Goal: Transaction & Acquisition: Purchase product/service

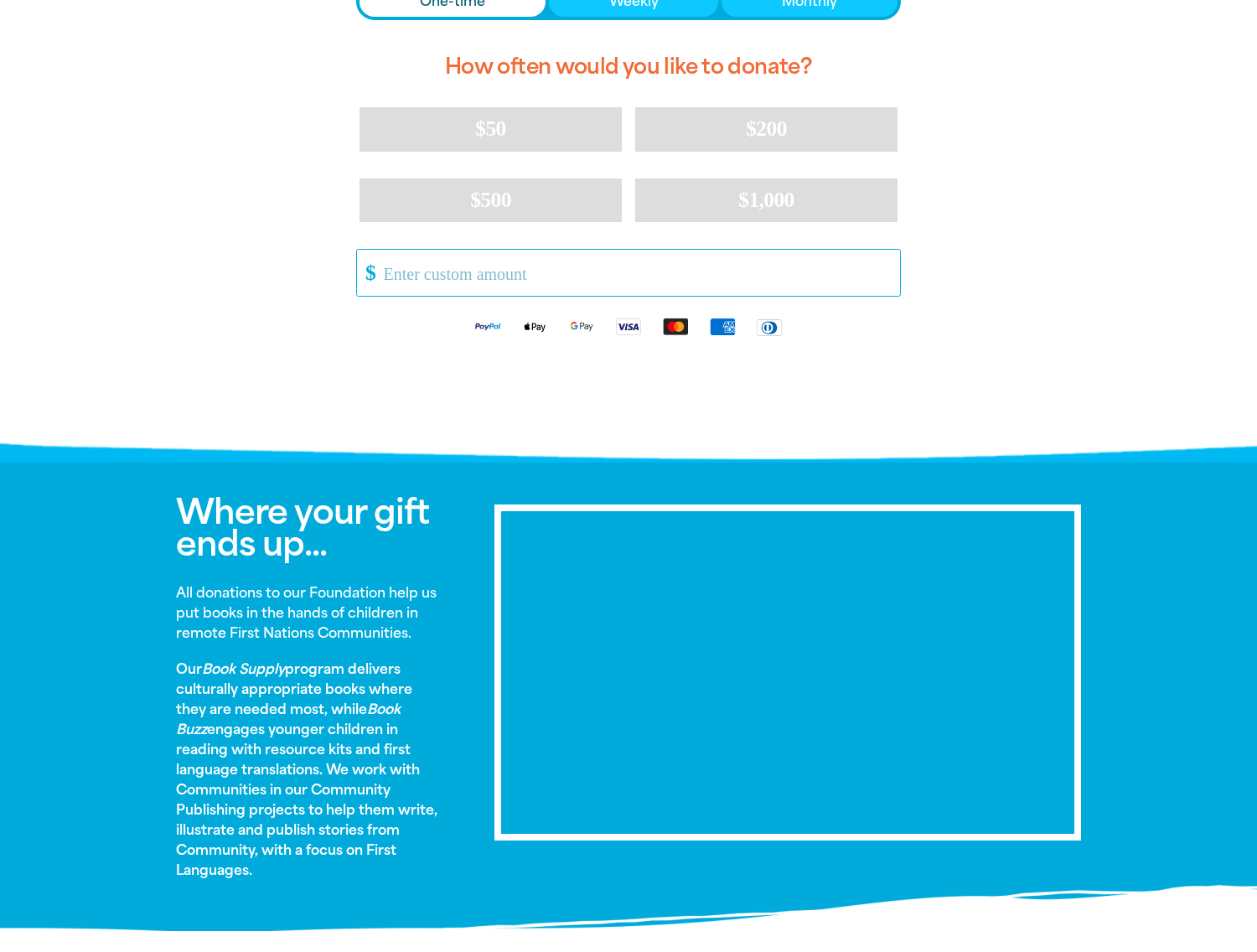
click at [551, 271] on input "Other Amount" at bounding box center [636, 273] width 528 height 46
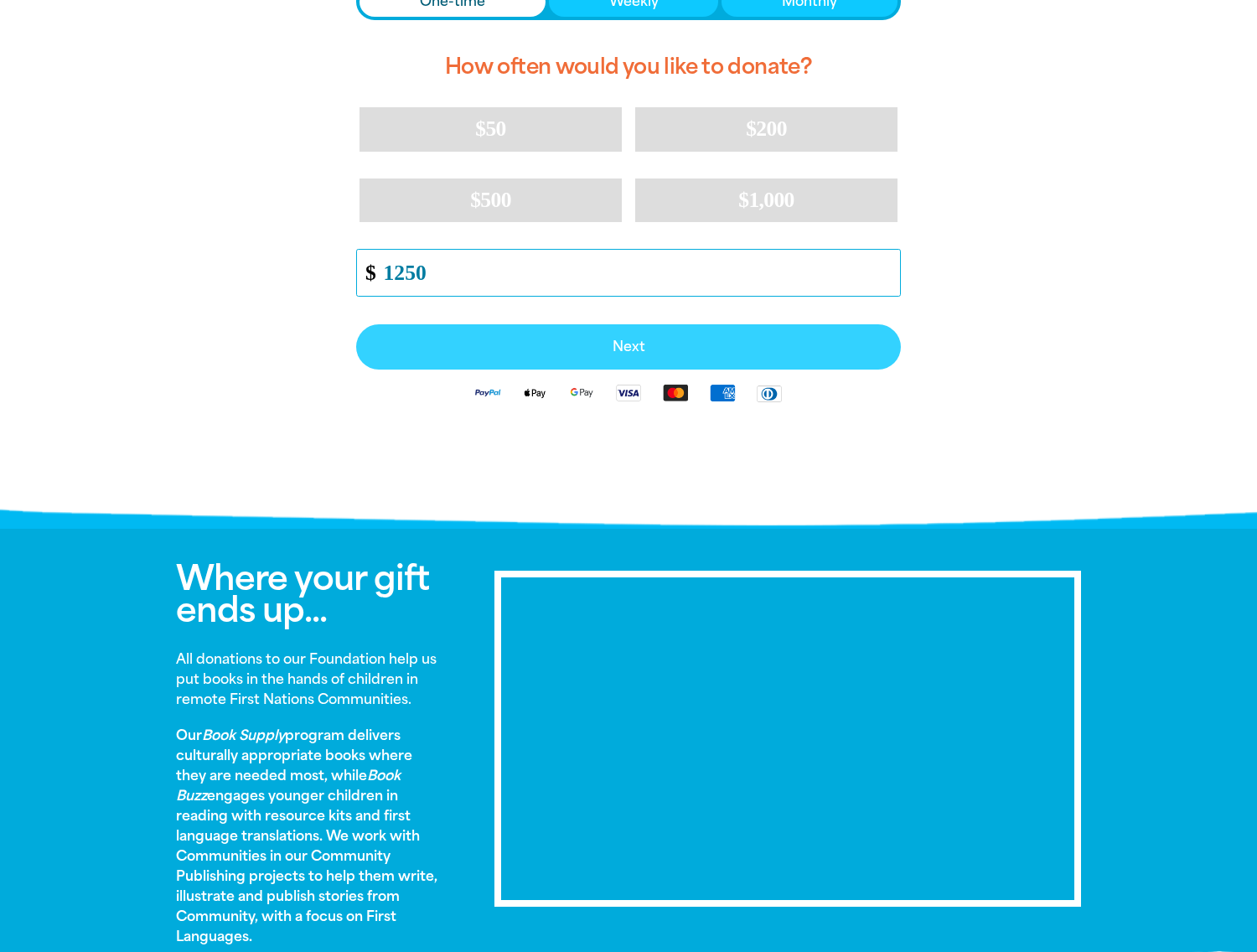
type input "1250"
click at [618, 348] on span "Next" at bounding box center [628, 347] width 508 height 13
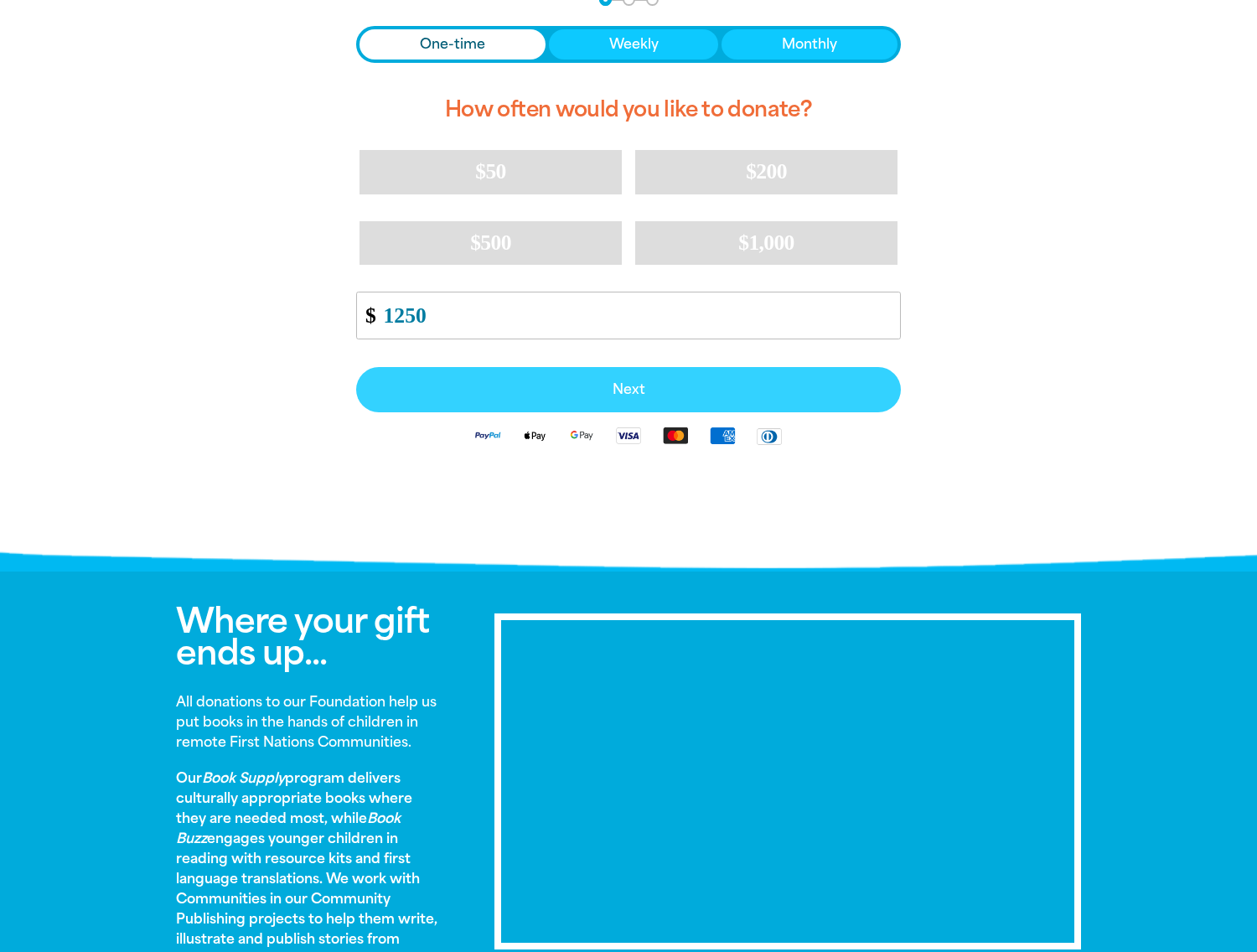
select select "AU"
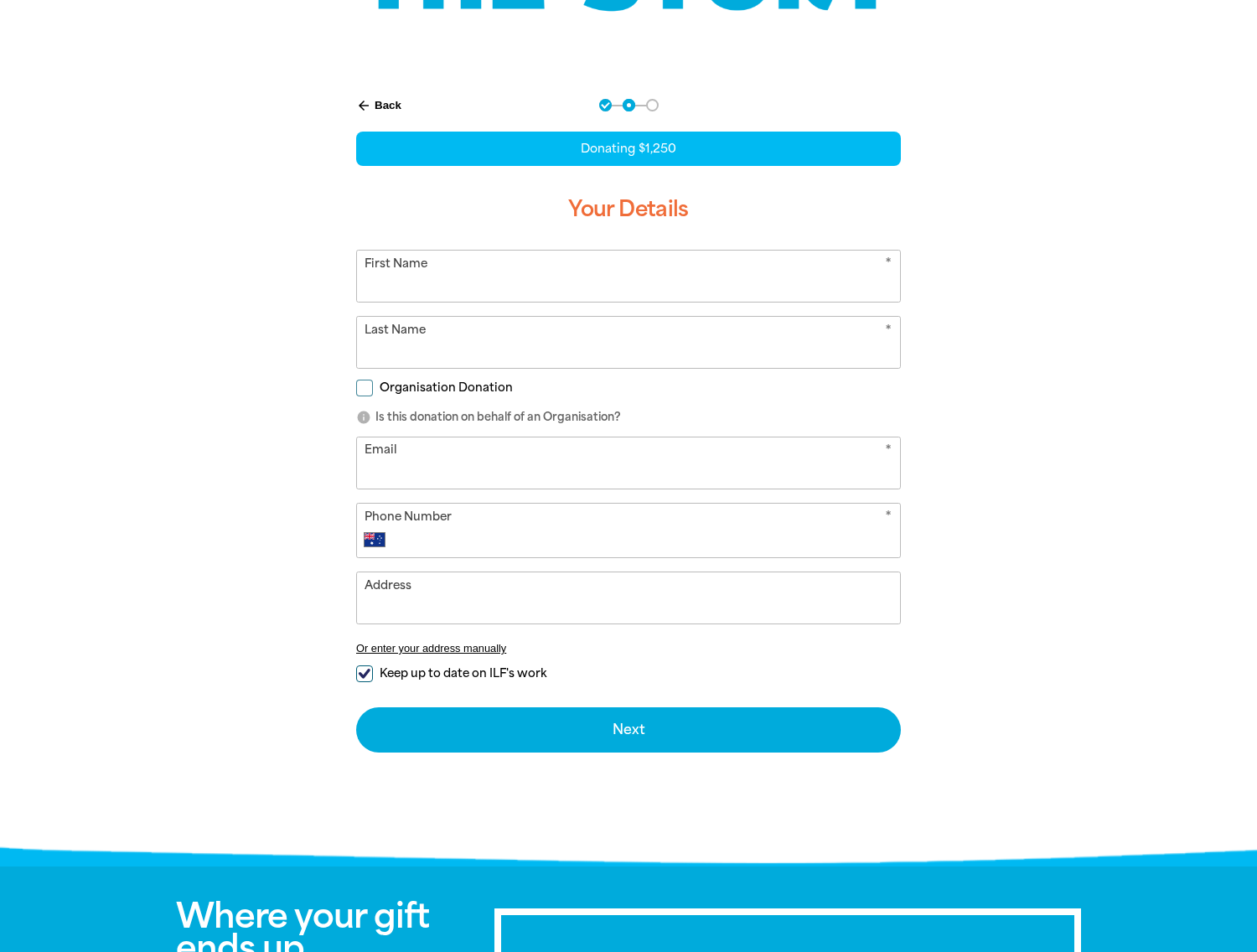
scroll to position [308, 0]
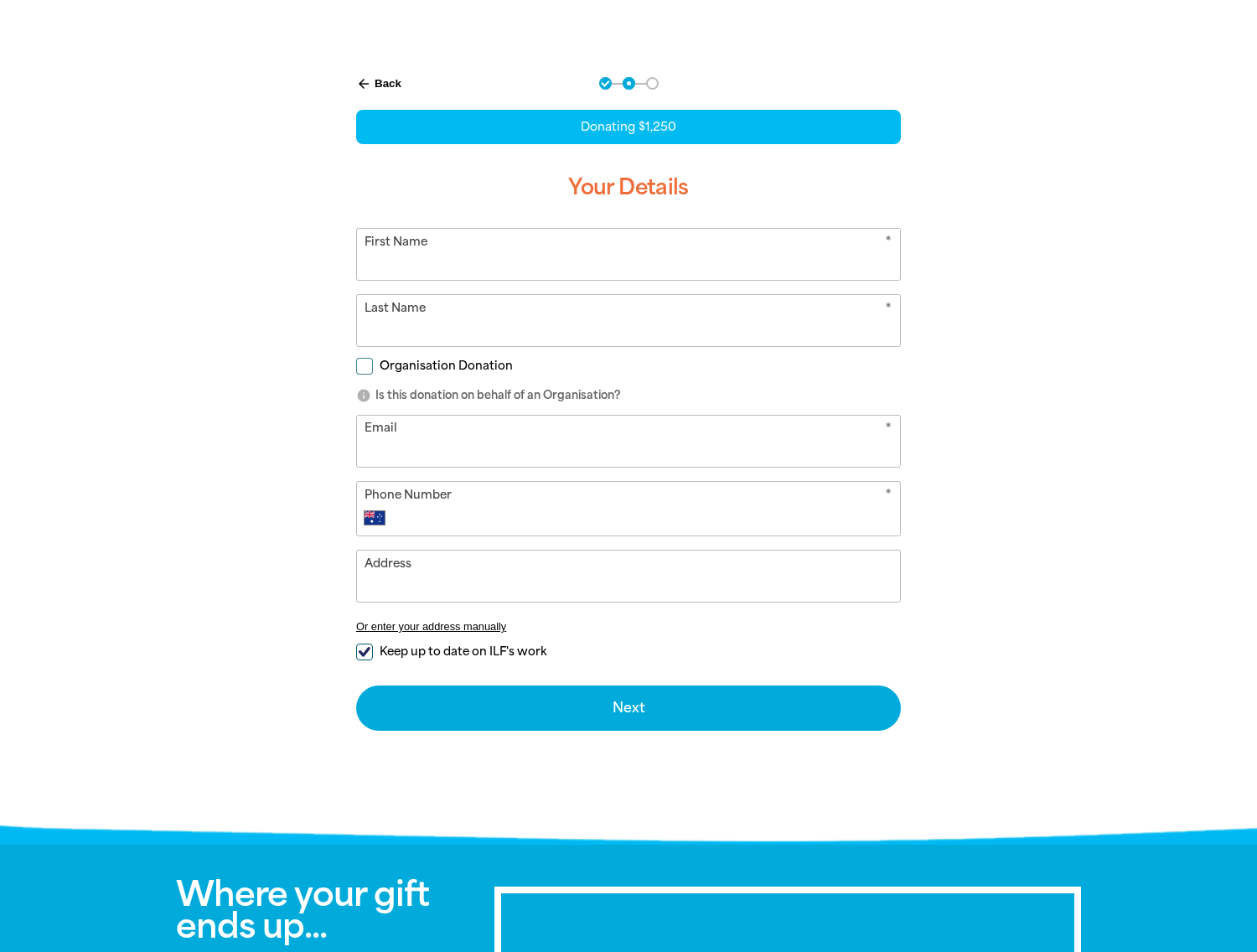
click at [520, 270] on input "First Name" at bounding box center [628, 254] width 543 height 51
type input "[PERSON_NAME]"
click at [394, 332] on input "Last Name" at bounding box center [628, 321] width 543 height 51
type input "Phalora"
click at [408, 443] on input "Email" at bounding box center [628, 441] width 543 height 51
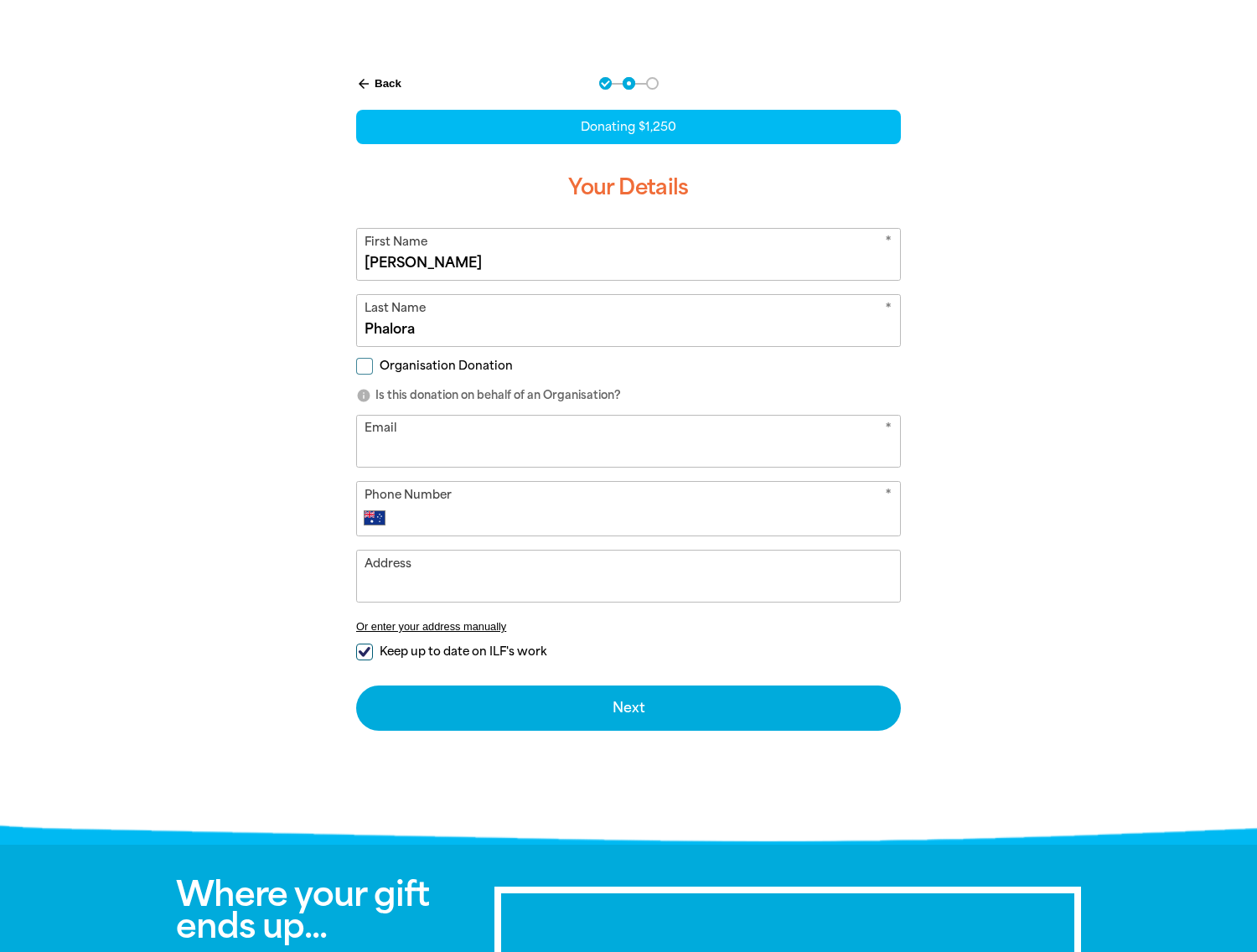
type input "[EMAIL_ADDRESS][DOMAIN_NAME]"
click at [436, 514] on input "Phone Number" at bounding box center [645, 517] width 495 height 20
type input "0402 946 461"
click at [429, 591] on input "Address" at bounding box center [628, 576] width 543 height 51
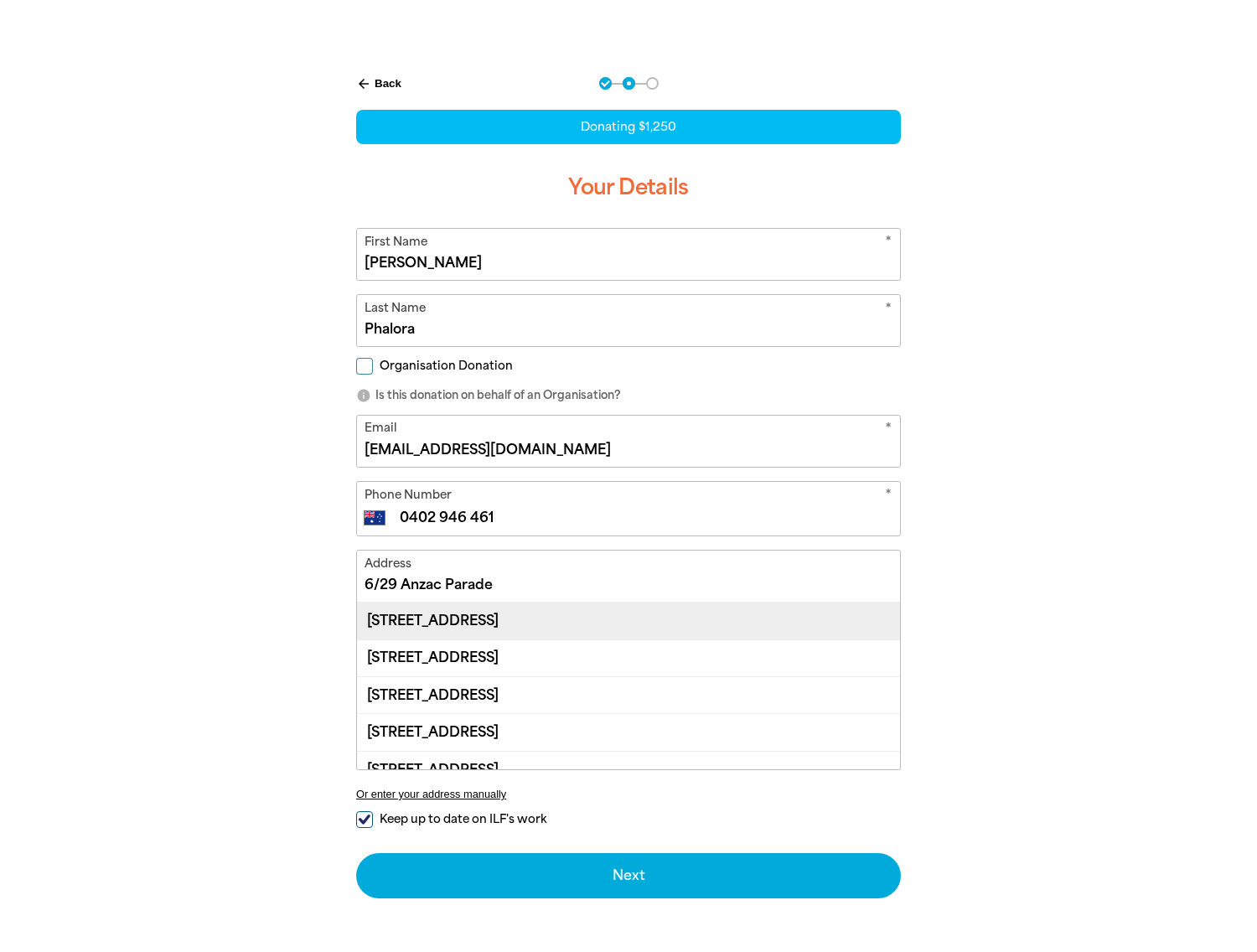
click at [463, 614] on div "[STREET_ADDRESS]" at bounding box center [628, 620] width 543 height 36
type input "[STREET_ADDRESS]"
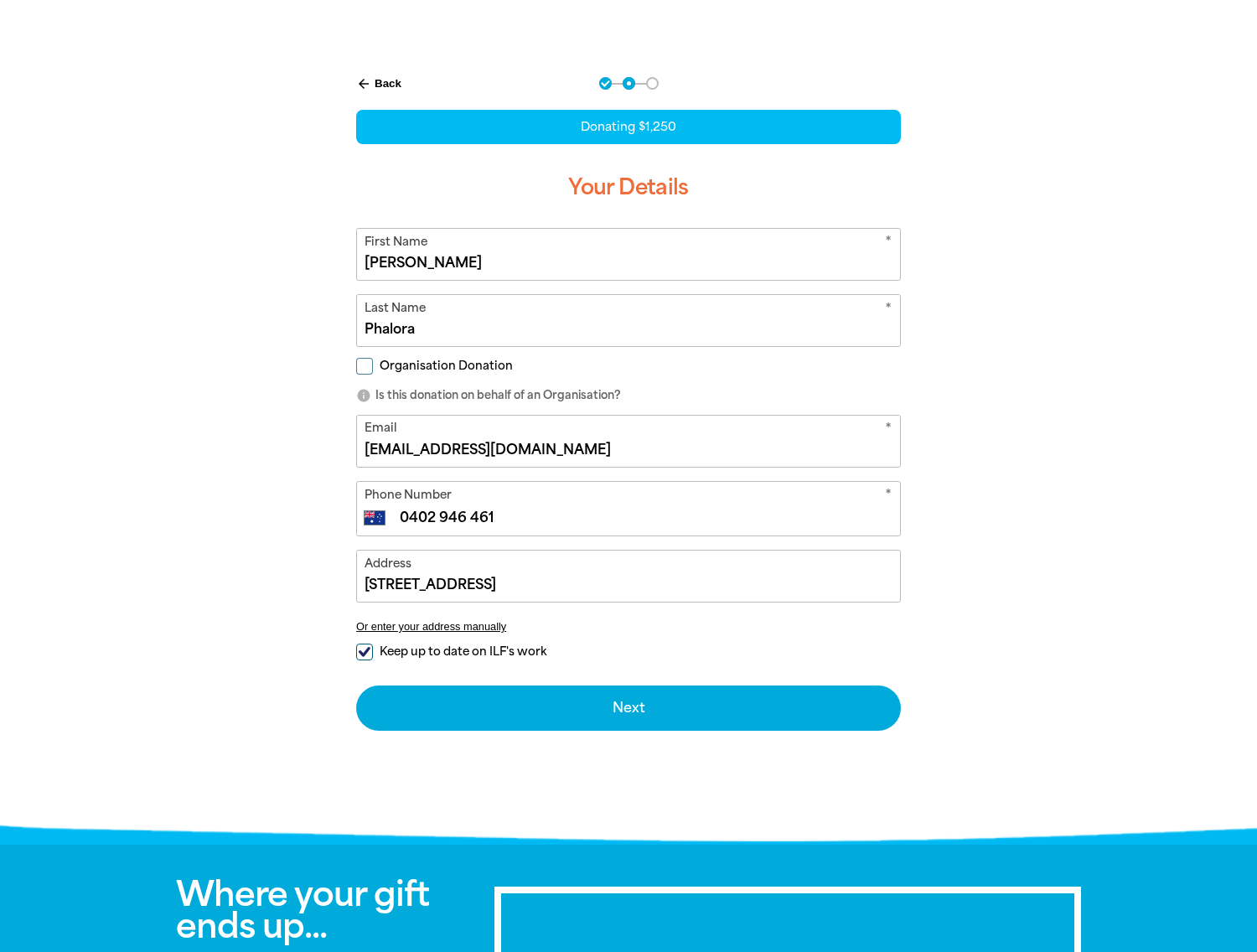
click at [367, 646] on input "Keep up to date on ILF's work" at bounding box center [364, 652] width 17 height 17
checkbox input "false"
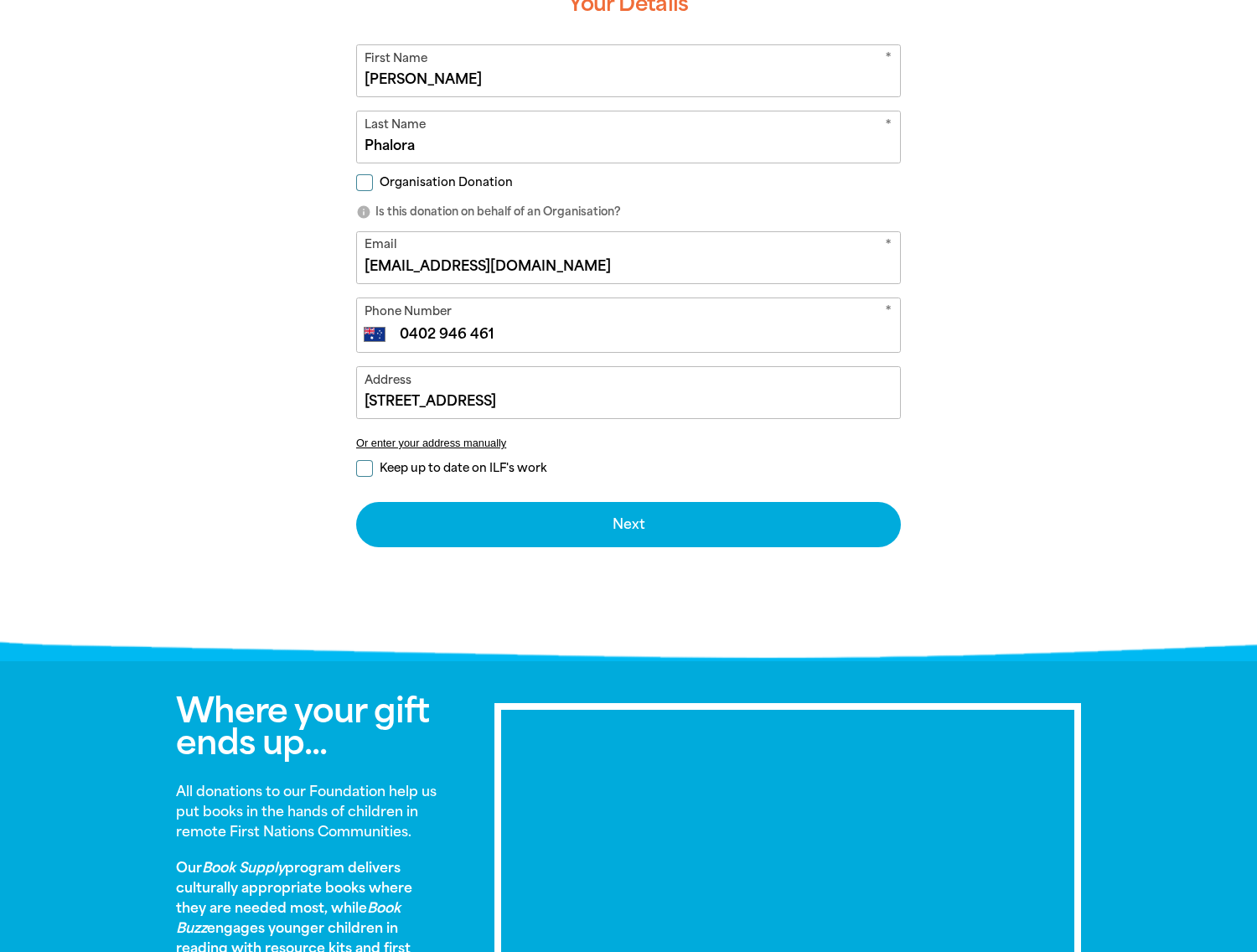
scroll to position [495, 0]
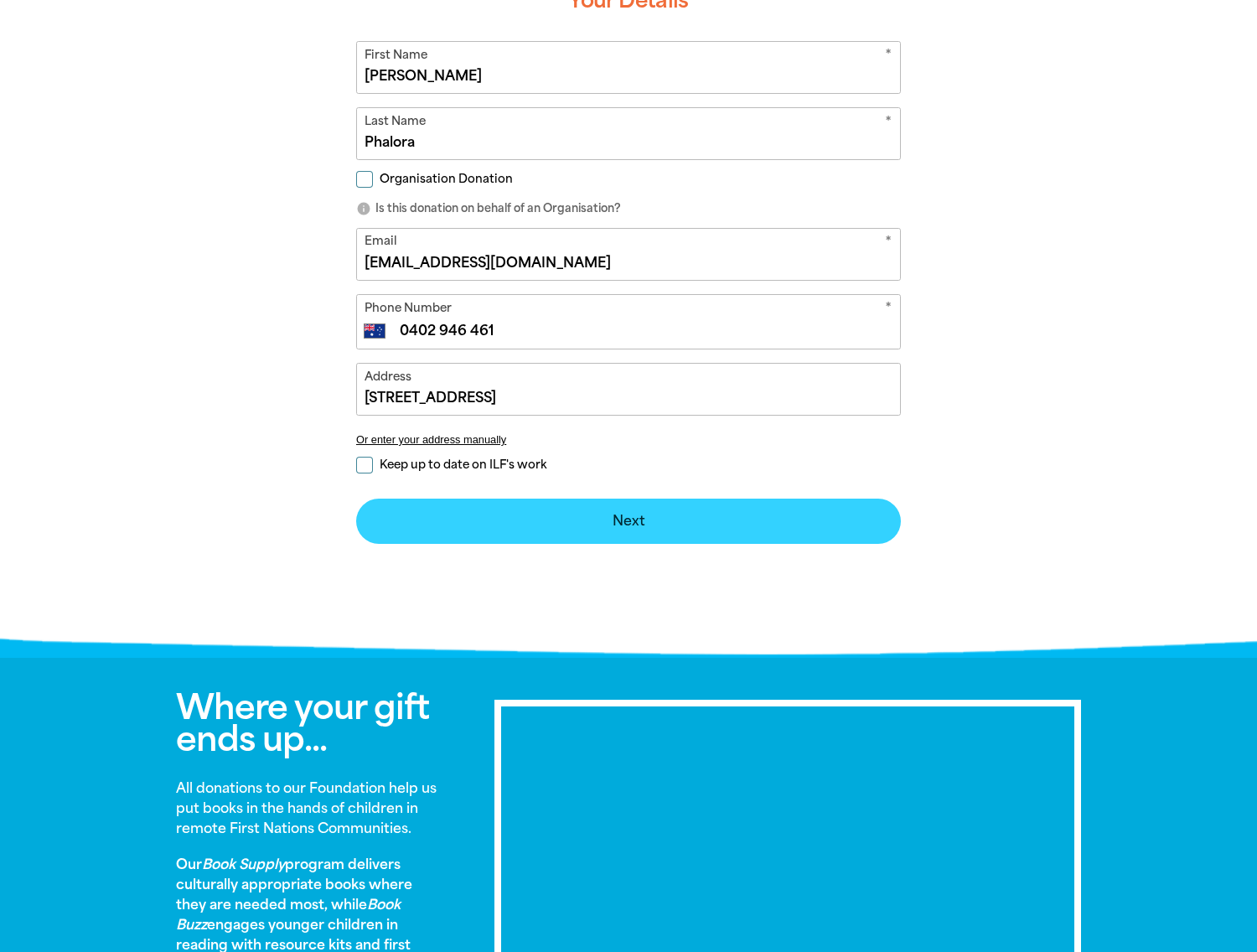
click at [632, 524] on button "Next chevron_right" at bounding box center [628, 521] width 544 height 45
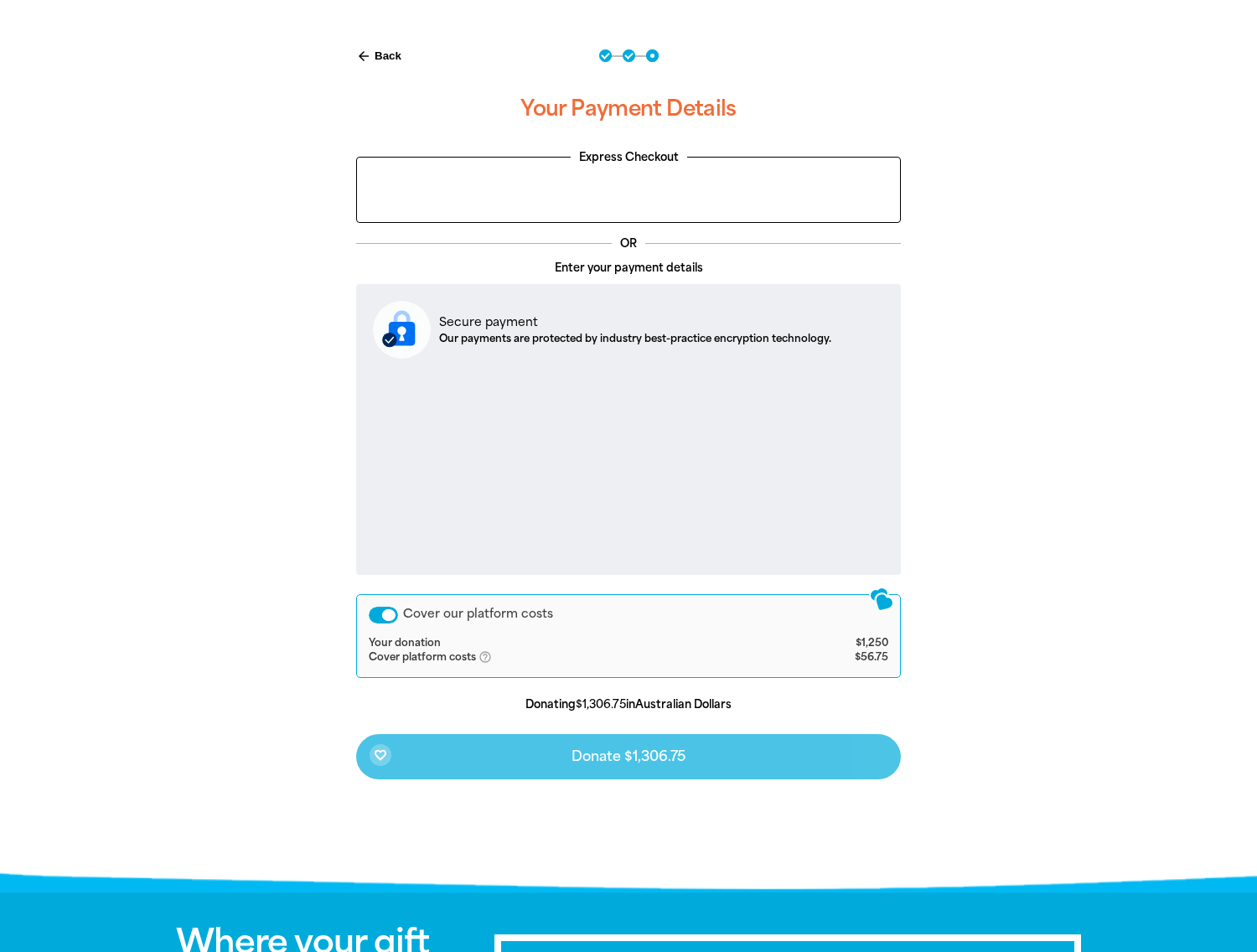
scroll to position [351, 0]
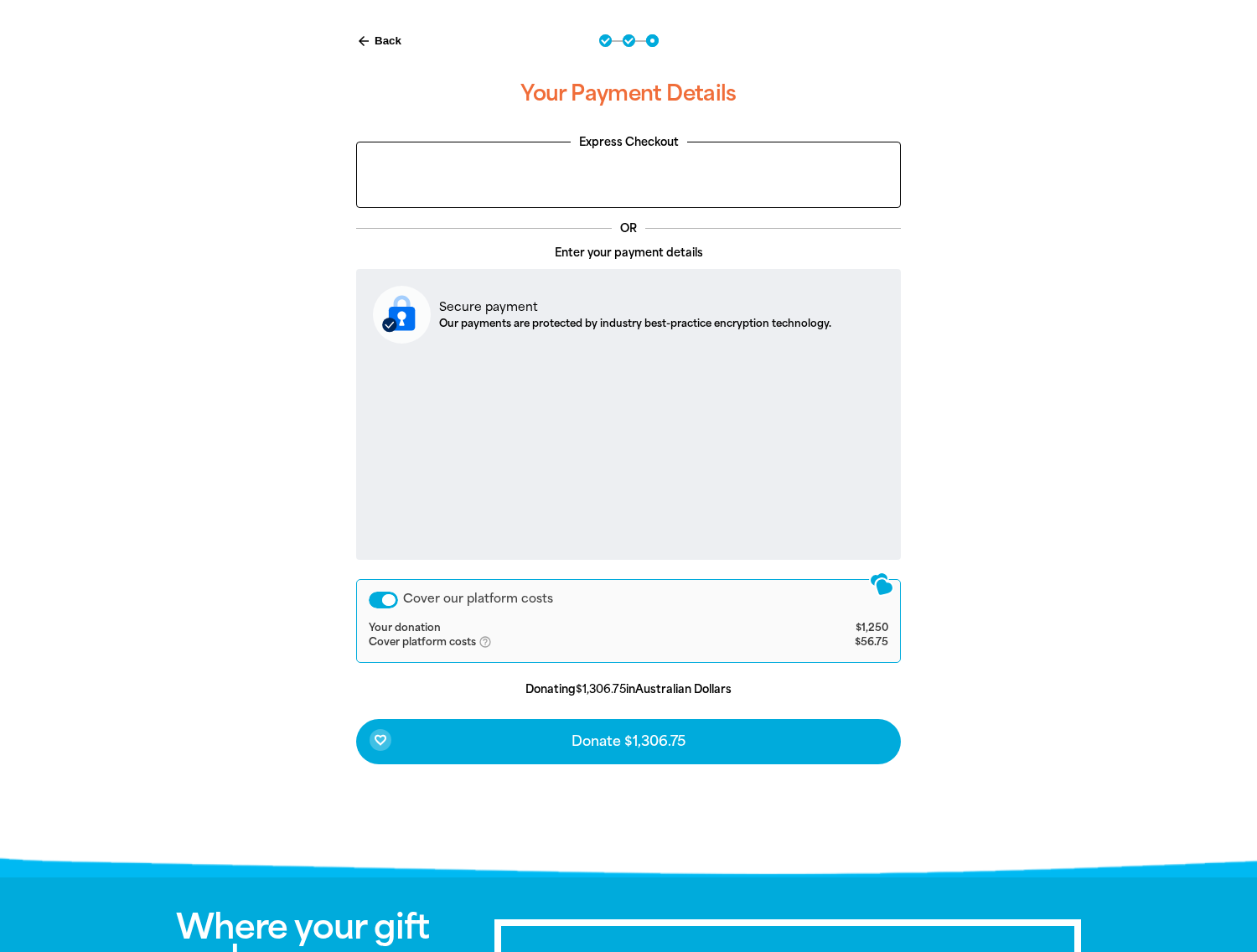
click at [376, 598] on div "Cover our platform costs" at bounding box center [383, 599] width 30 height 17
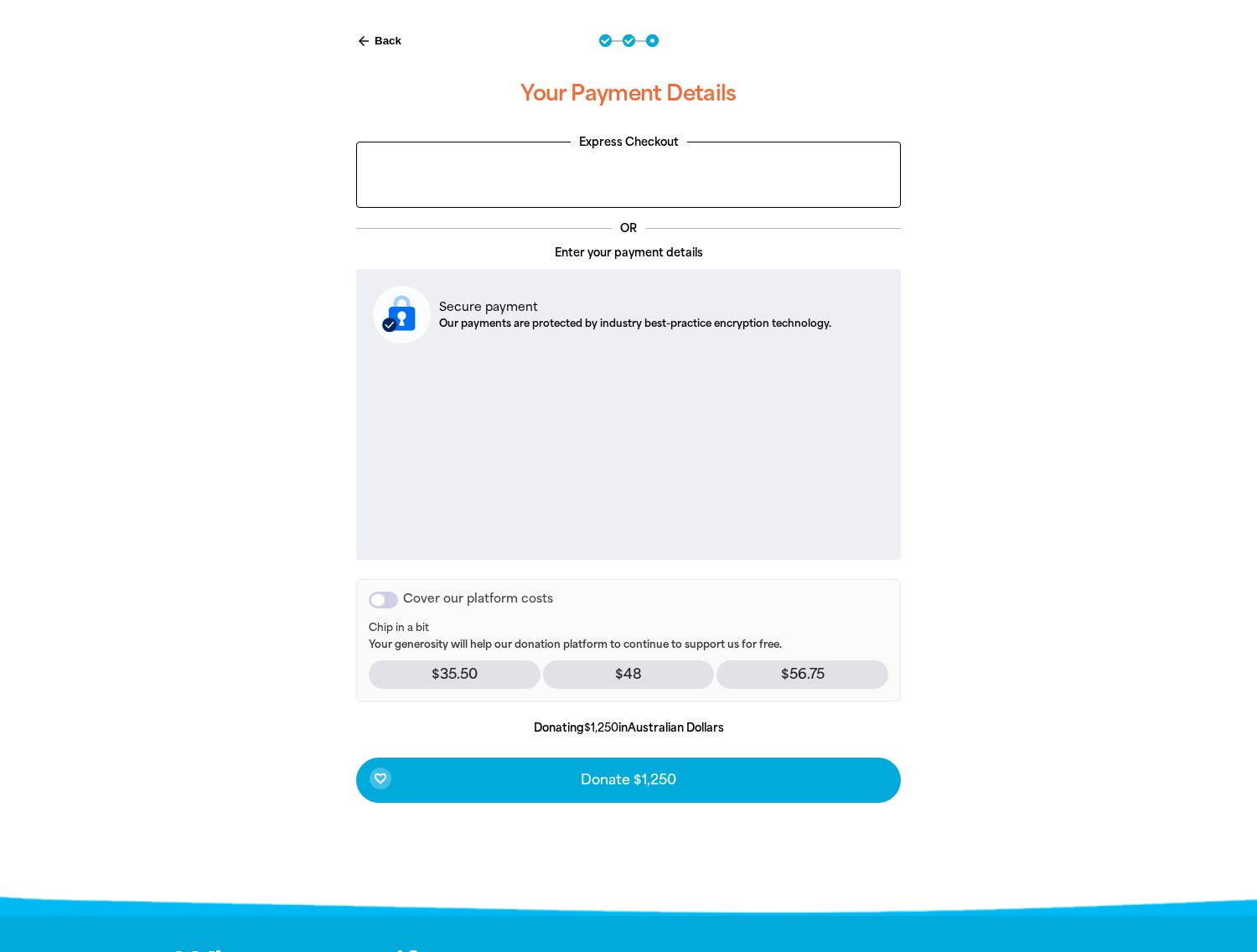
click at [391, 598] on div "Cover our platform costs" at bounding box center [383, 599] width 30 height 17
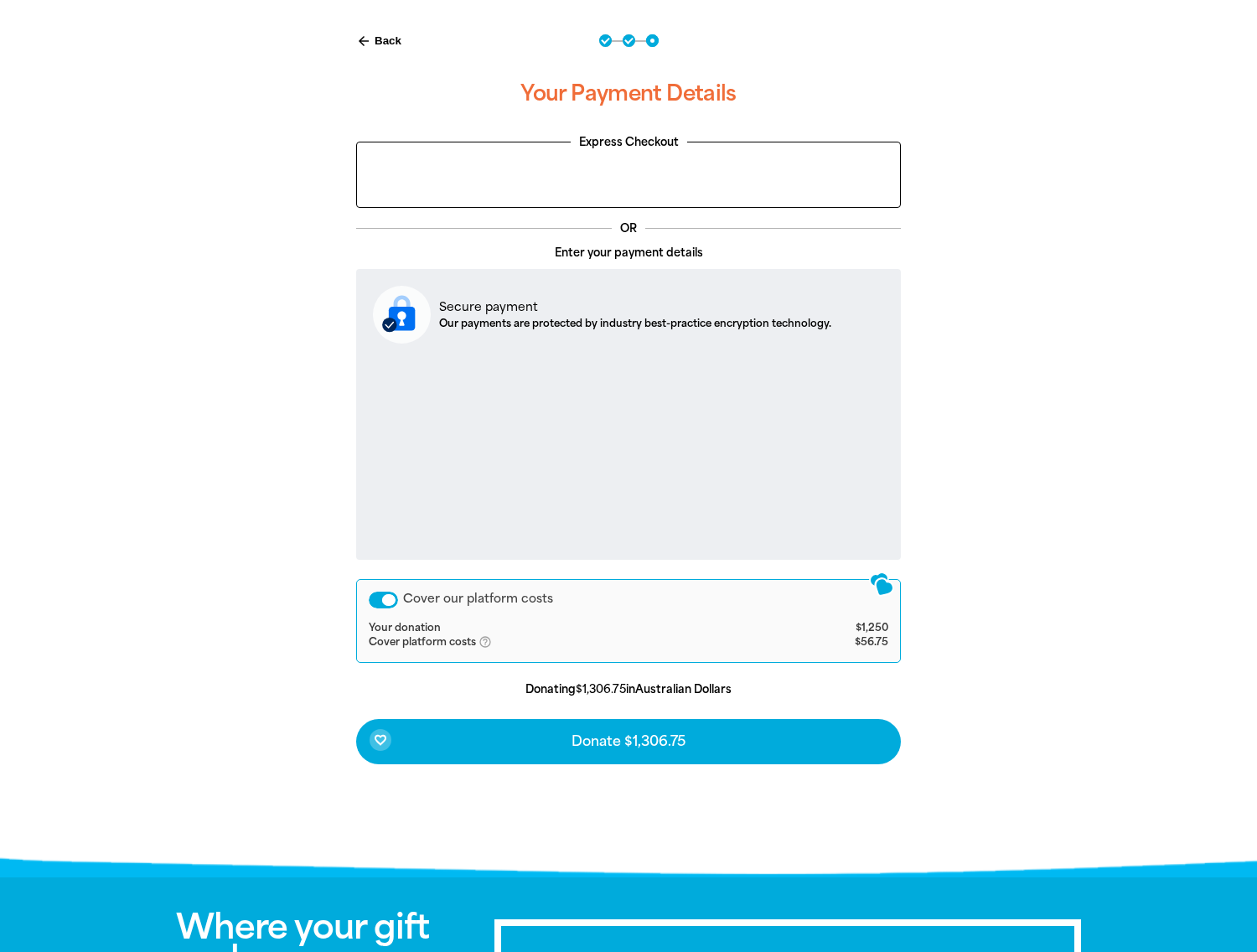
click at [372, 596] on div "Cover our platform costs" at bounding box center [383, 599] width 30 height 17
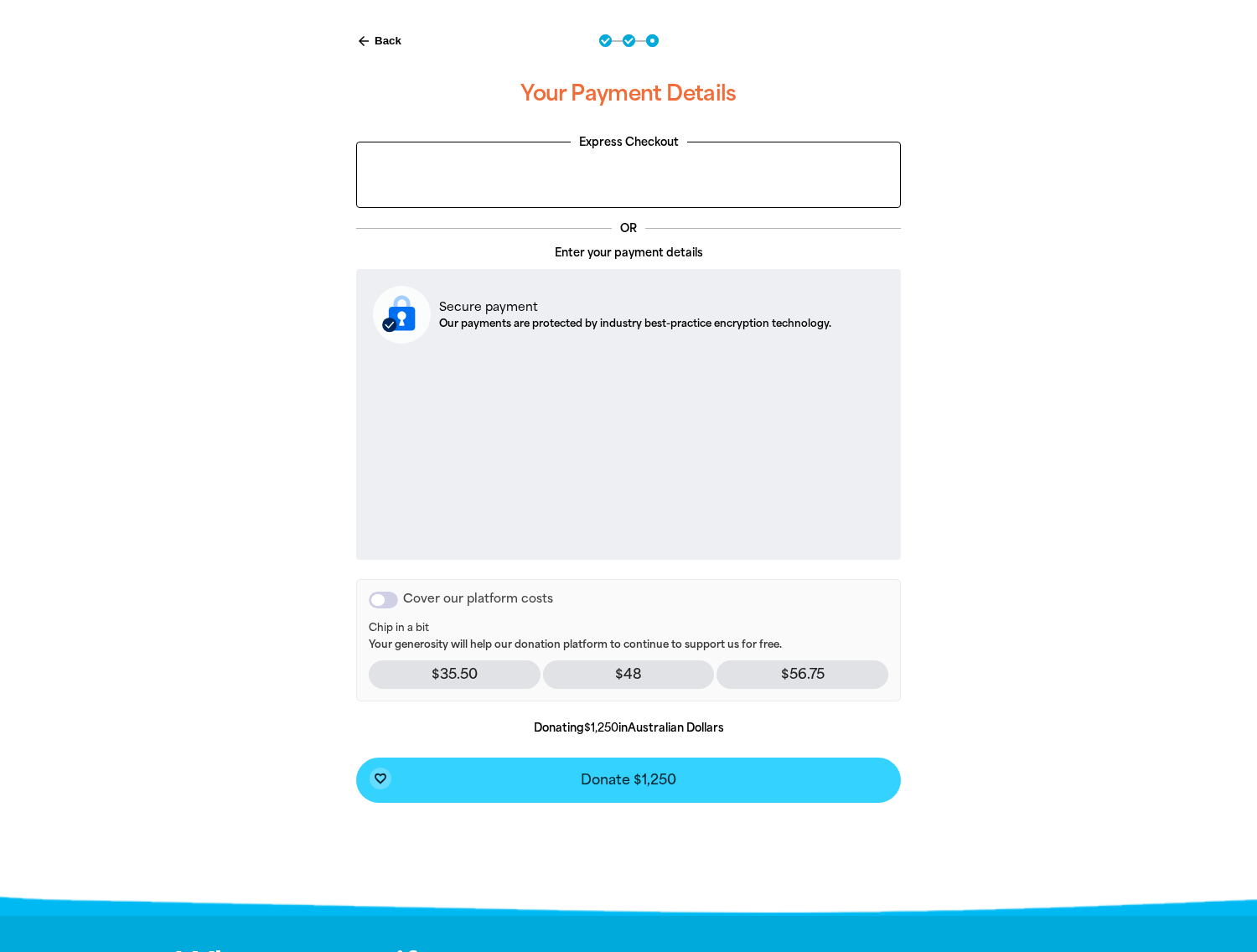
click at [644, 779] on span "Donate $1,250" at bounding box center [629, 780] width 96 height 13
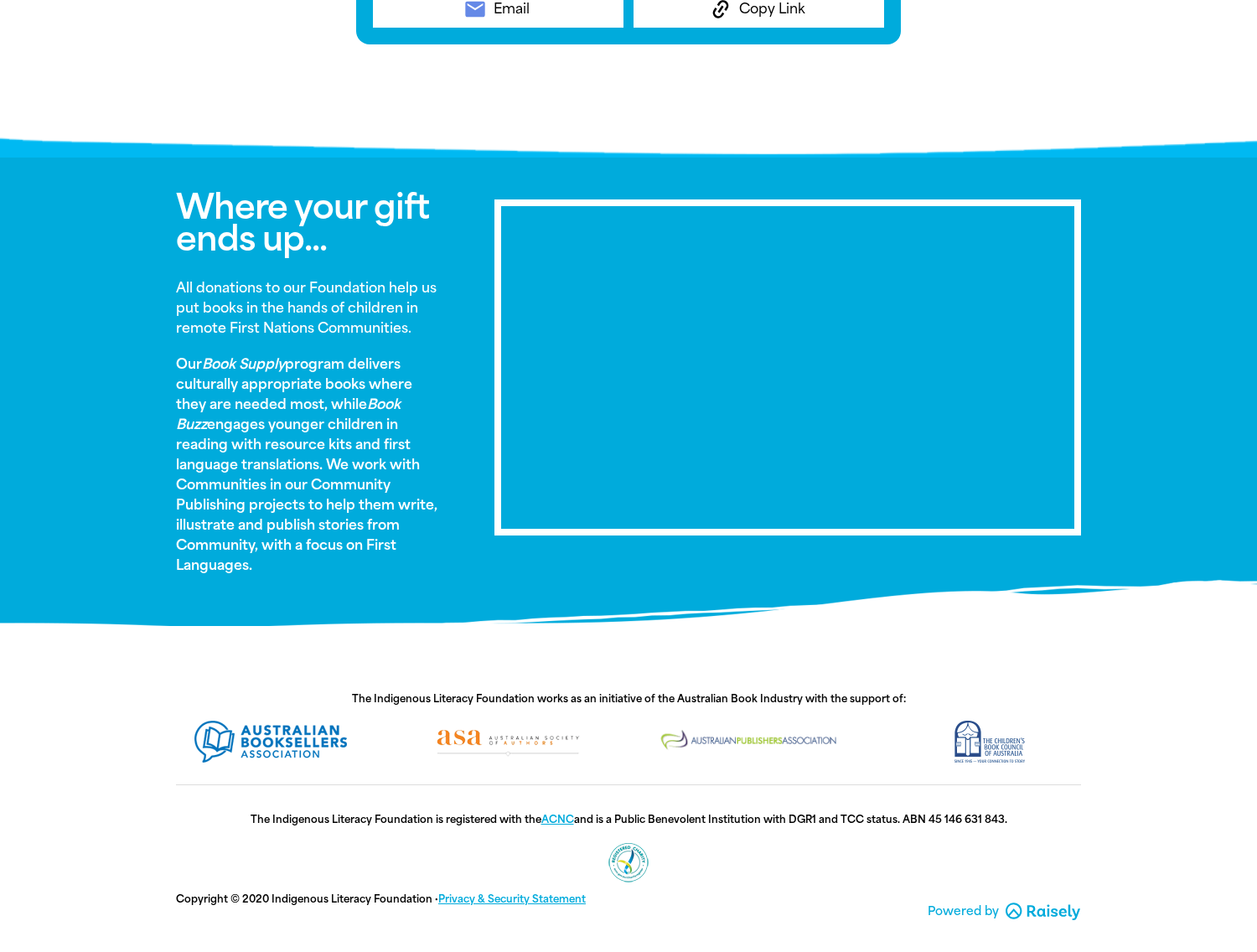
scroll to position [0, 0]
